Goal: Task Accomplishment & Management: Manage account settings

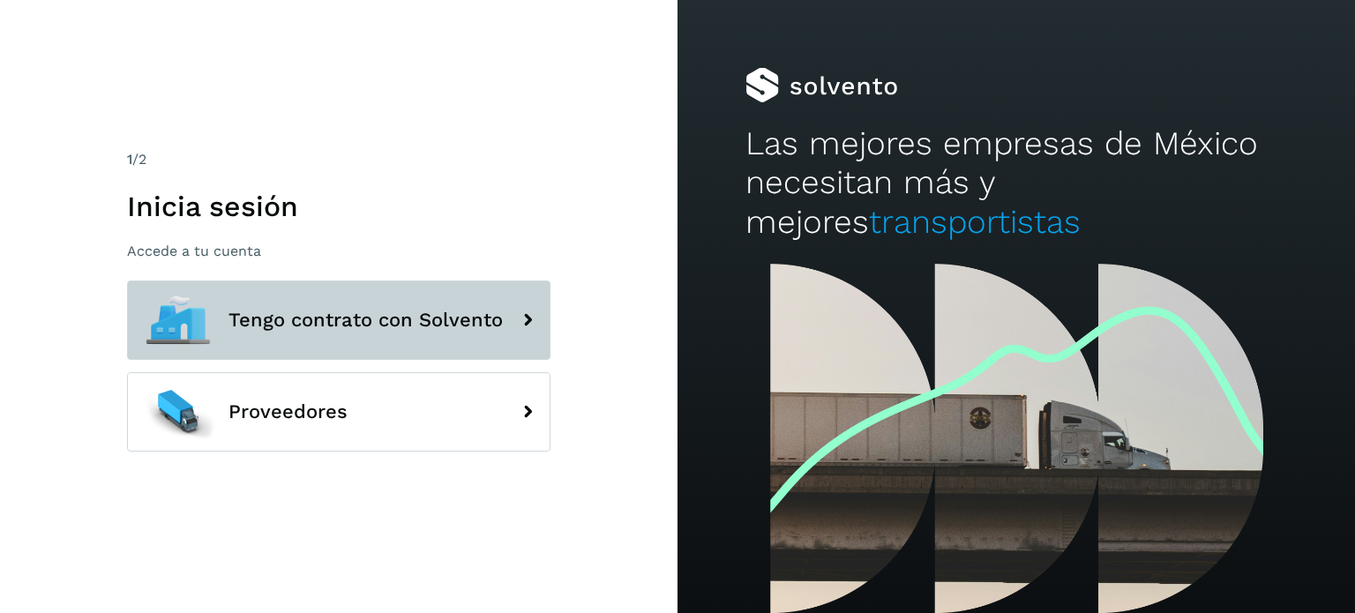
click at [434, 307] on button "Tengo contrato con Solvento" at bounding box center [338, 319] width 423 height 79
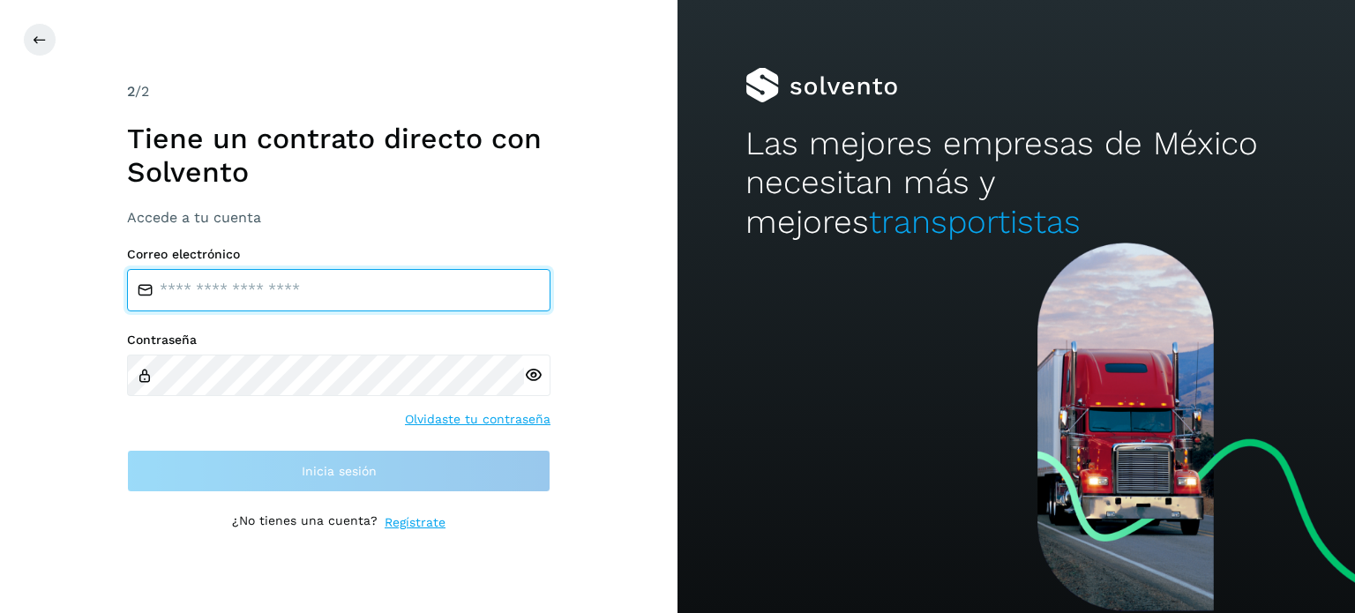
click at [349, 294] on input "email" at bounding box center [338, 290] width 423 height 42
type input "**********"
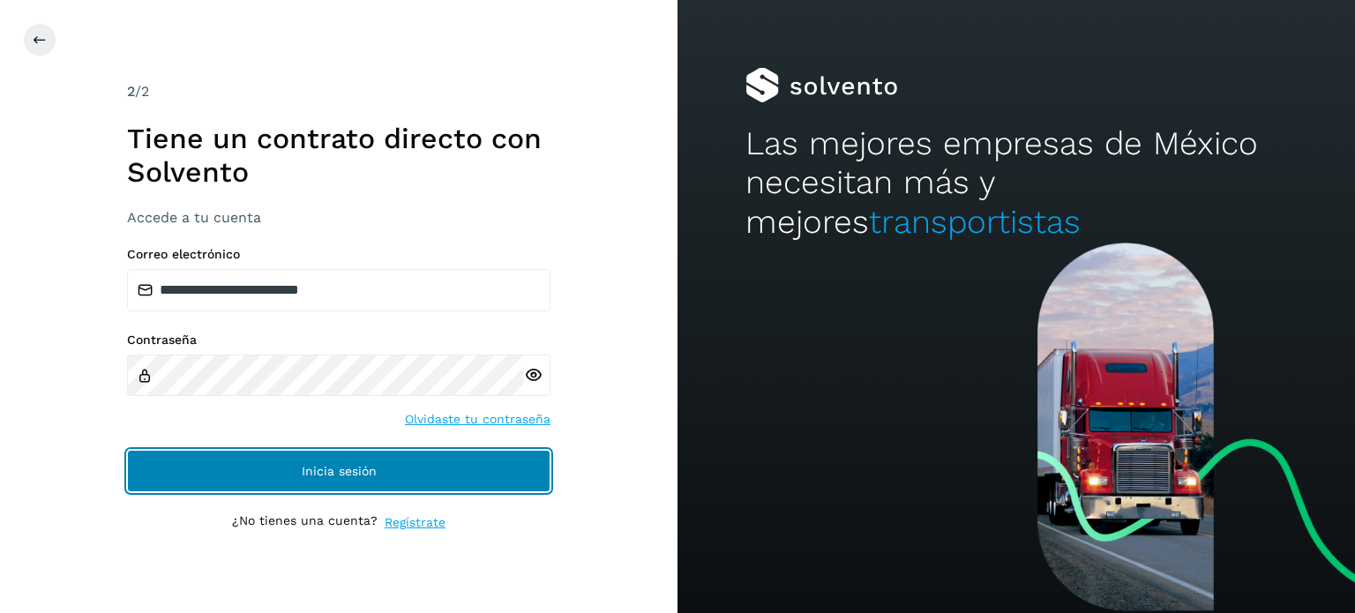
click at [360, 458] on button "Inicia sesión" at bounding box center [338, 471] width 423 height 42
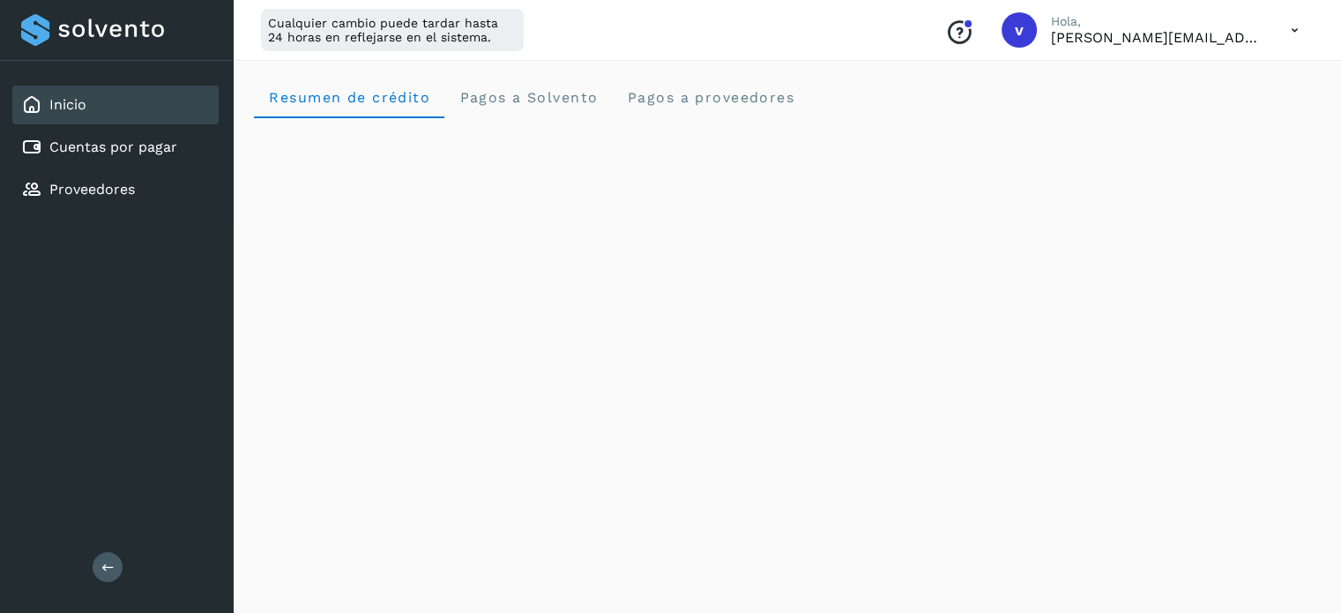
click at [1301, 38] on icon at bounding box center [1295, 30] width 36 height 36
click at [1224, 119] on div "Cerrar sesión" at bounding box center [1207, 114] width 210 height 34
